Goal: Check status: Check status

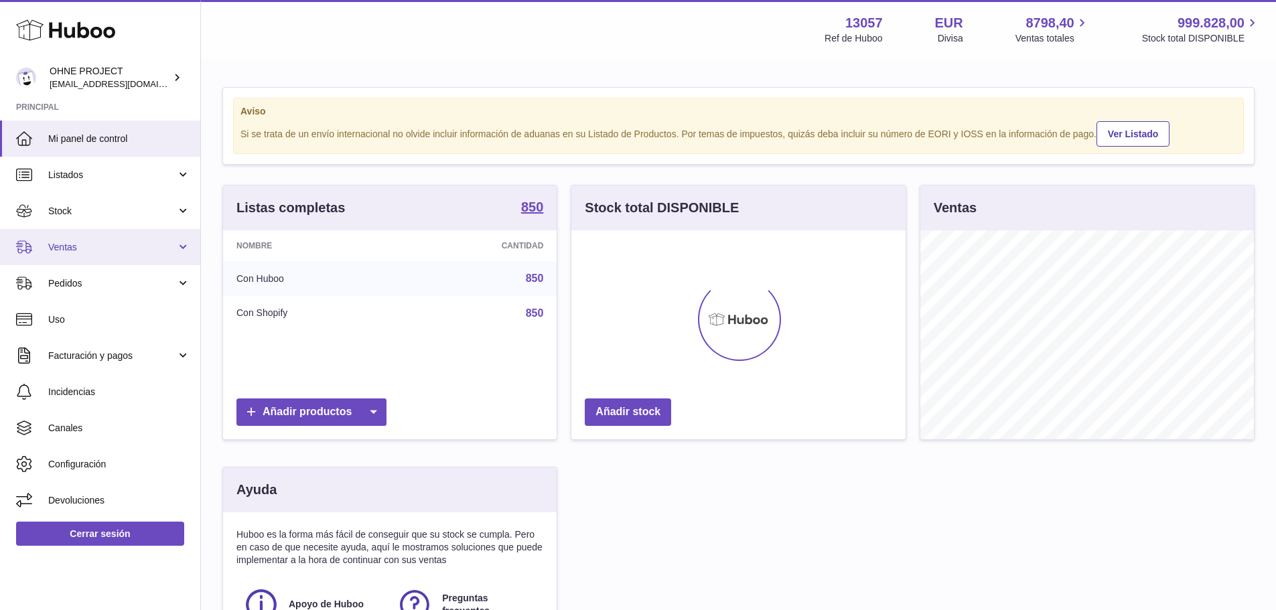
scroll to position [209, 334]
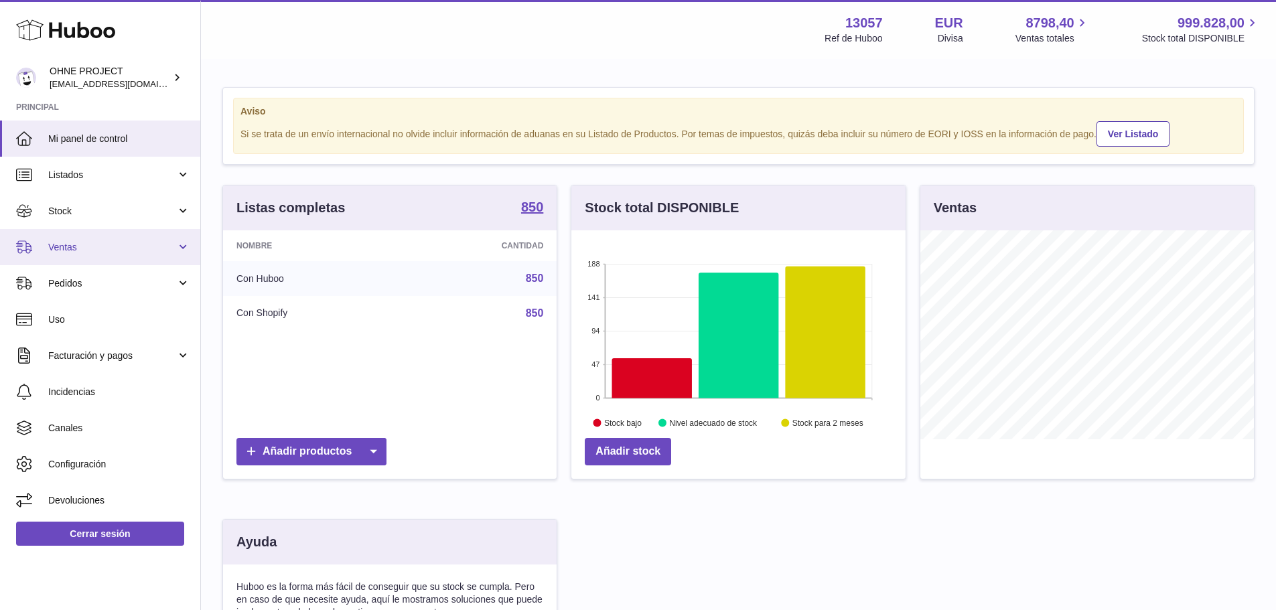
click at [87, 252] on span "Ventas" at bounding box center [112, 247] width 128 height 13
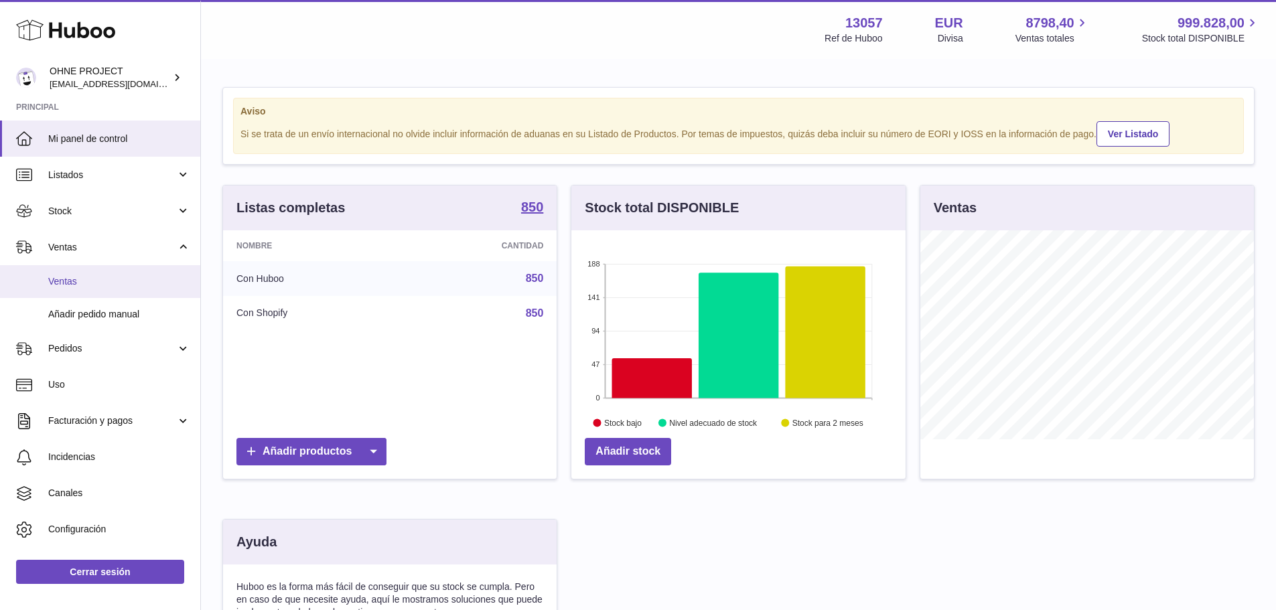
click at [91, 287] on span "Ventas" at bounding box center [119, 281] width 142 height 13
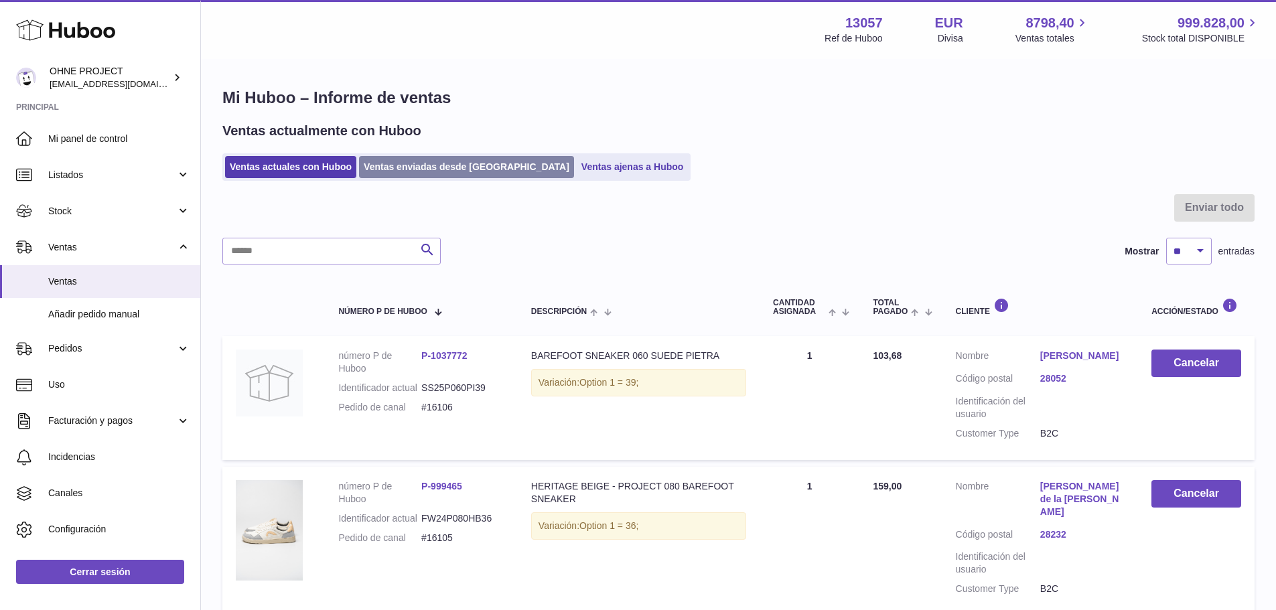
click at [414, 168] on link "Ventas enviadas desde [GEOGRAPHIC_DATA]" at bounding box center [466, 167] width 215 height 22
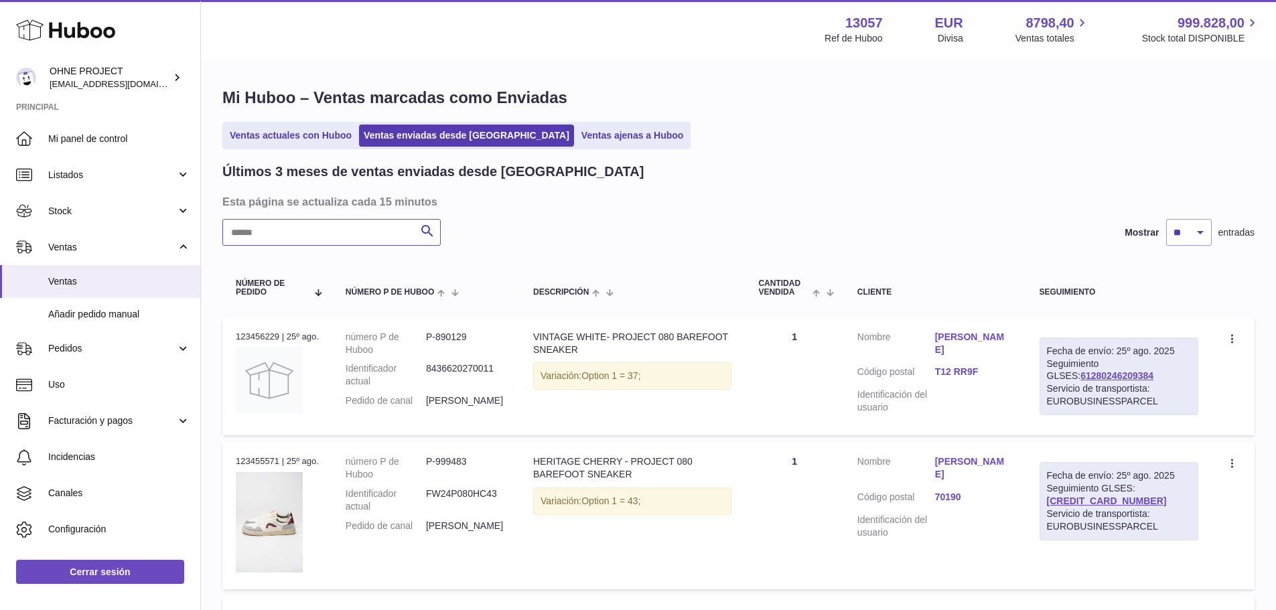
click at [307, 236] on input "text" at bounding box center [331, 232] width 218 height 27
paste input "**********"
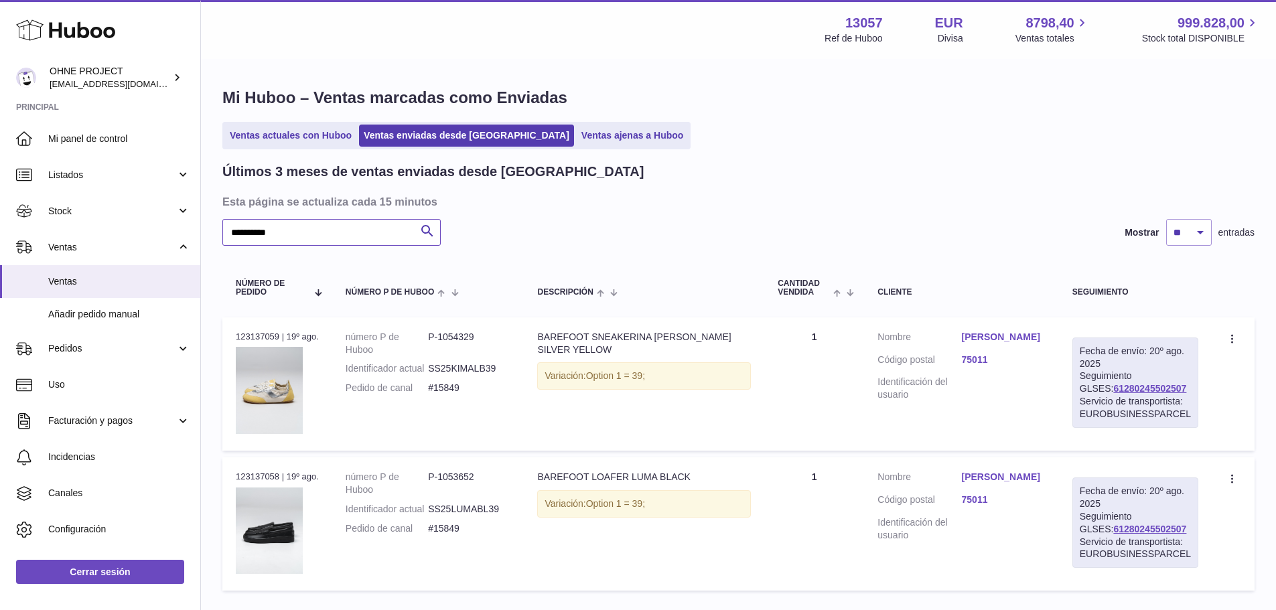
type input "**********"
click at [994, 333] on link "LEA TRONCY" at bounding box center [1004, 337] width 84 height 13
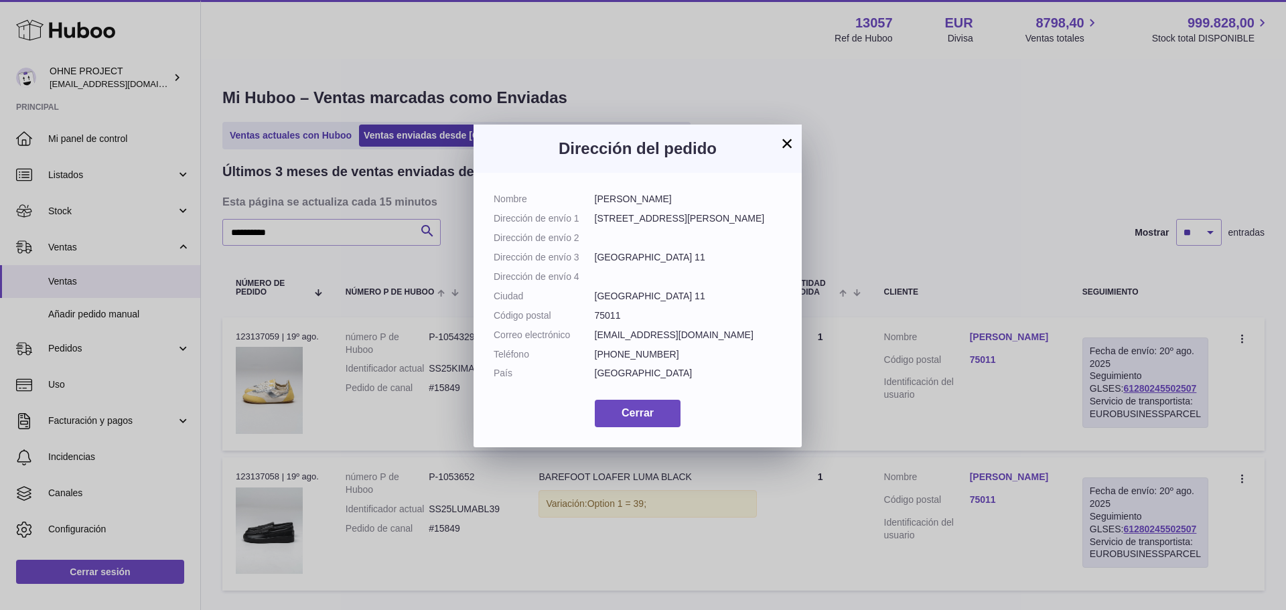
click at [790, 139] on button "×" at bounding box center [787, 143] width 16 height 16
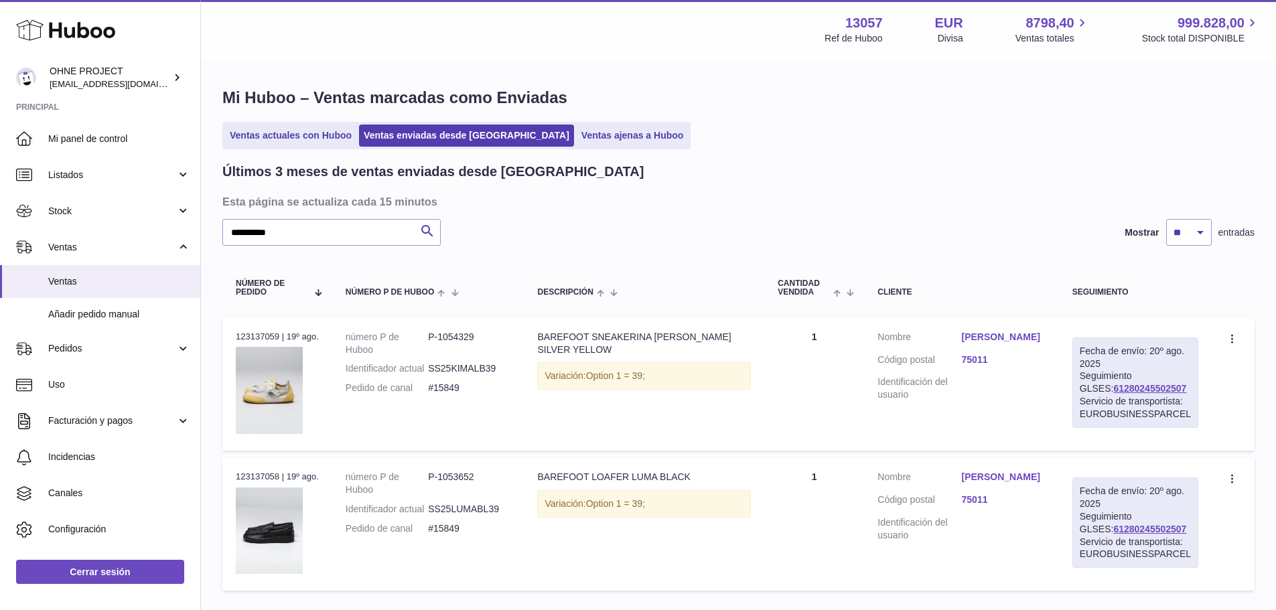
drag, startPoint x: 1175, startPoint y: 386, endPoint x: 1082, endPoint y: 394, distance: 93.4
click at [1082, 394] on td "Fecha de envío: 20º ago. 2025 Seguimiento GLSES: 61280245502507 Servicio de tra…" at bounding box center [1135, 383] width 153 height 133
copy link "61280245502507"
drag, startPoint x: 466, startPoint y: 401, endPoint x: 429, endPoint y: 400, distance: 36.8
click at [429, 394] on dd "#15849" at bounding box center [469, 388] width 82 height 13
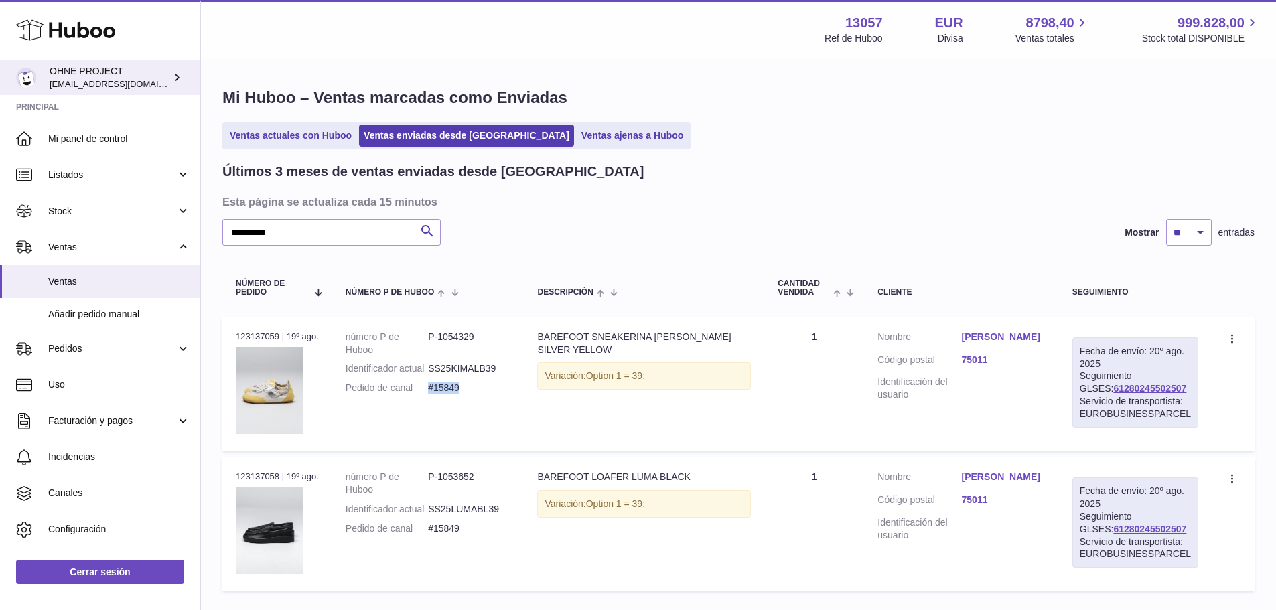
copy dd "#15849"
click at [1004, 337] on link "LEA TRONCY" at bounding box center [1004, 337] width 84 height 13
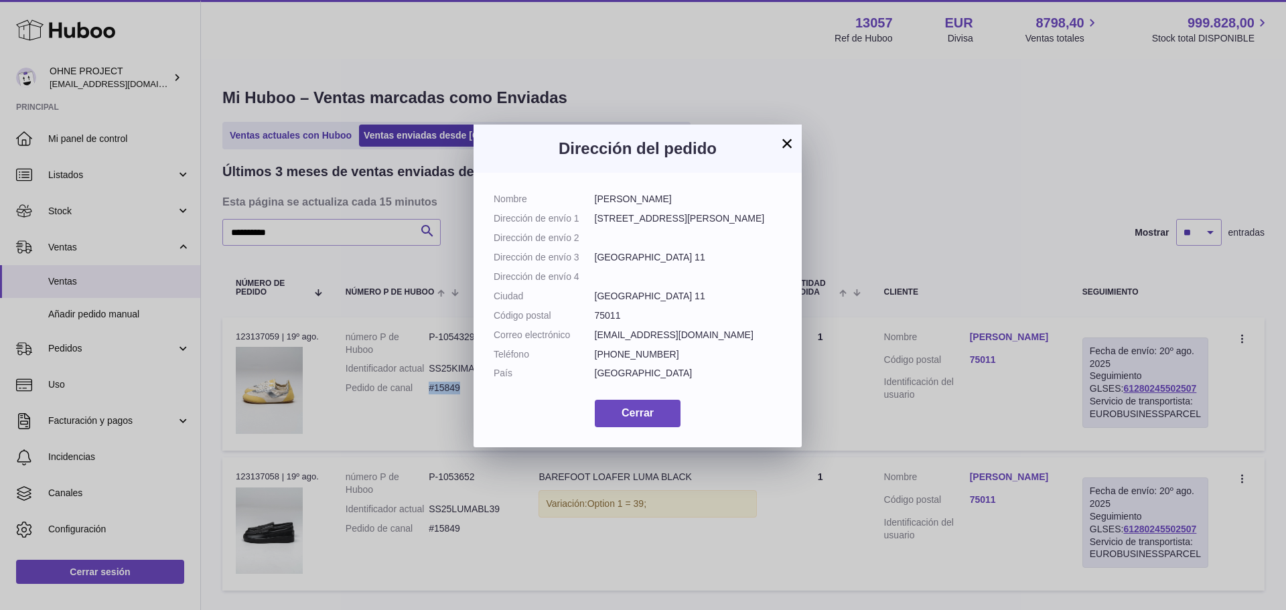
drag, startPoint x: 649, startPoint y: 202, endPoint x: 580, endPoint y: 203, distance: 69.6
click at [580, 203] on dl "Nombre LEA TRONCY Dirección de envío 1 17 avenue Philippe Auguste Dirección de …" at bounding box center [637, 290] width 288 height 194
copy dl "LEA TRONCY"
